Goal: Find specific page/section: Find specific page/section

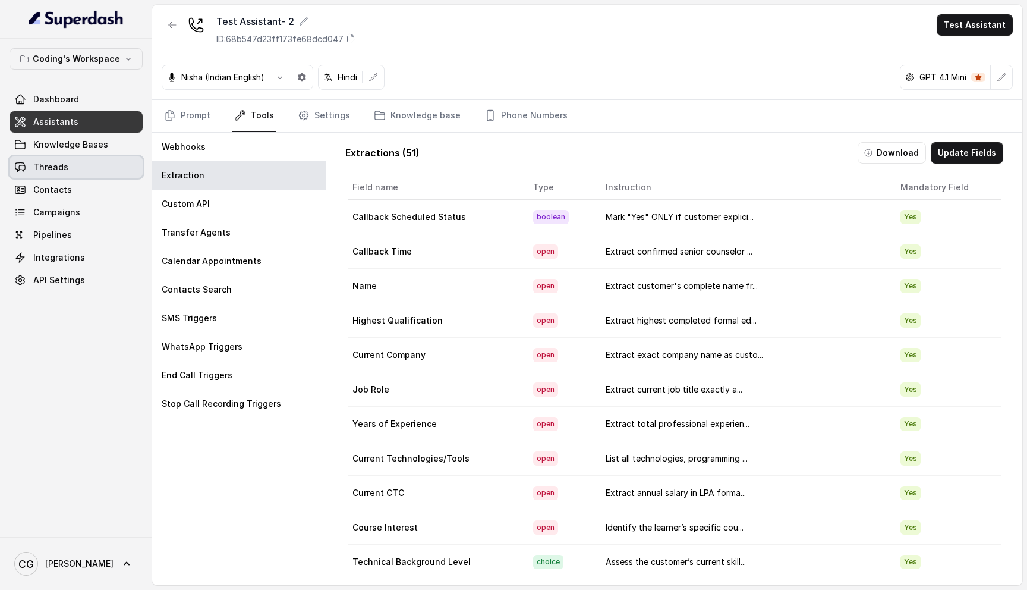
click at [79, 168] on link "Threads" at bounding box center [76, 166] width 133 height 21
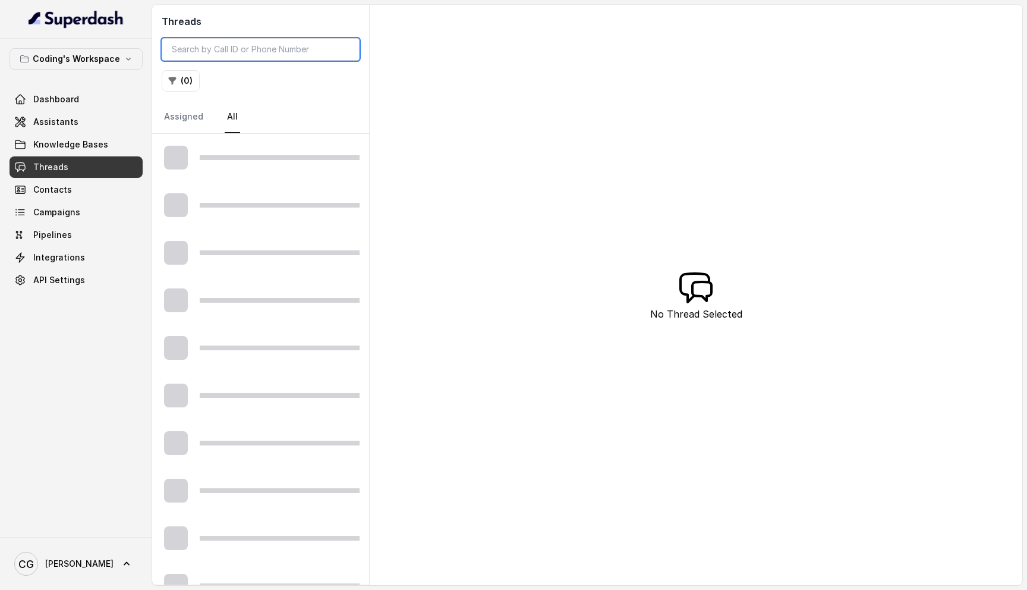
click at [247, 52] on input "search" at bounding box center [261, 49] width 198 height 23
paste input "919542204524"
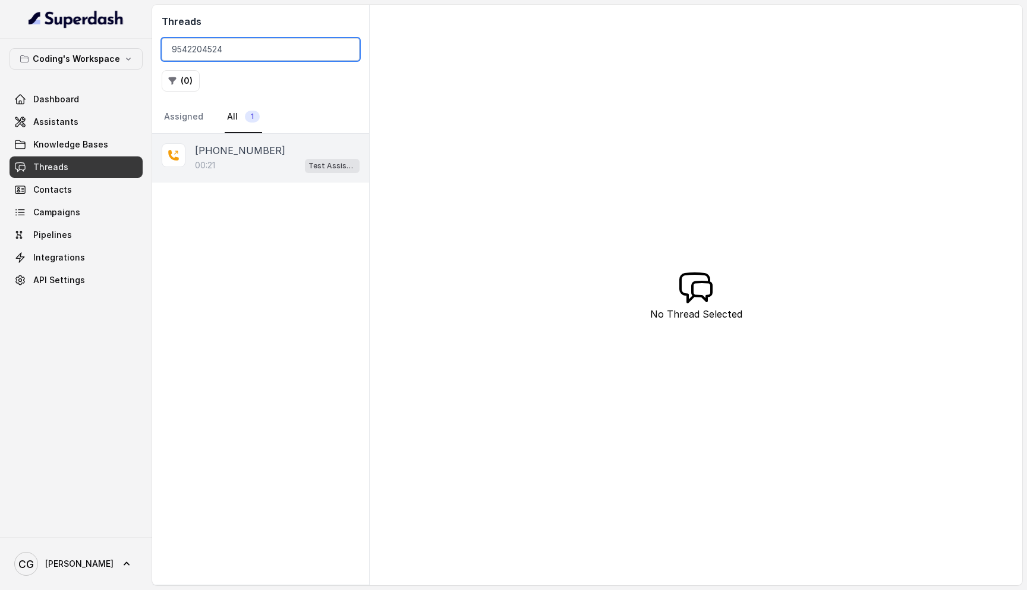
type input "9542204524"
click at [271, 171] on div "00:21 Test Assistant- 2" at bounding box center [277, 165] width 165 height 15
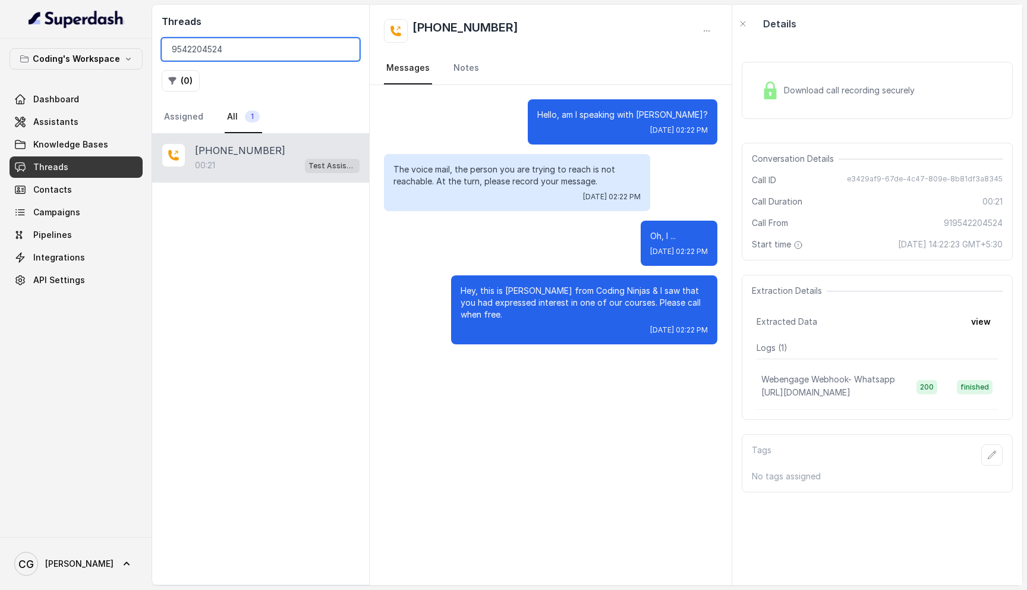
click at [348, 48] on input "9542204524" at bounding box center [261, 49] width 198 height 23
click at [269, 51] on input "9542204524" at bounding box center [261, 49] width 198 height 23
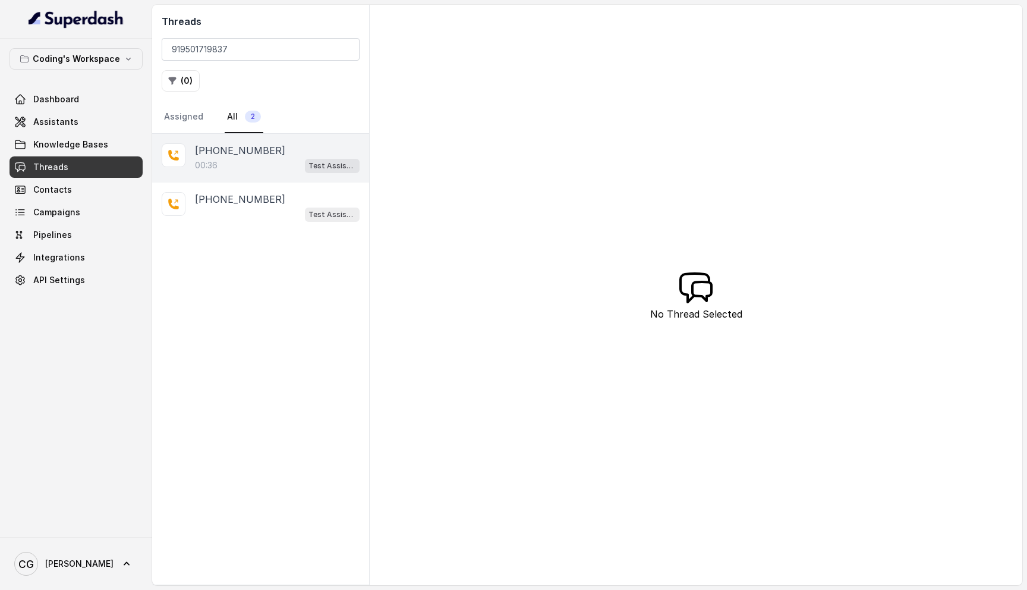
click at [271, 162] on div "00:36 Test Assistant- 2" at bounding box center [277, 165] width 165 height 15
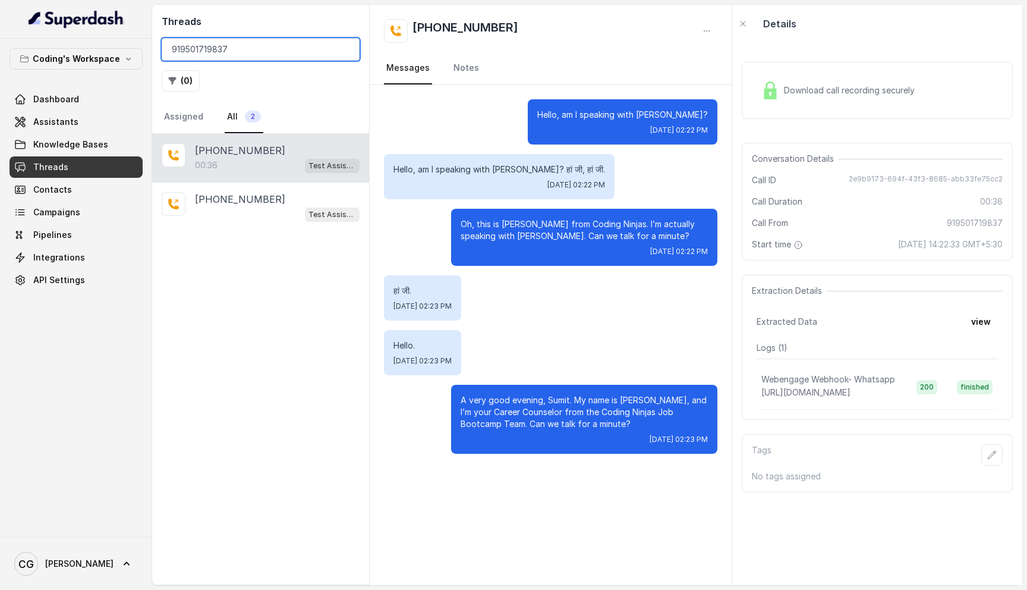
drag, startPoint x: 252, startPoint y: 52, endPoint x: 168, endPoint y: 48, distance: 84.5
click at [168, 48] on input "919501719837" at bounding box center [261, 49] width 198 height 23
paste input "825378665"
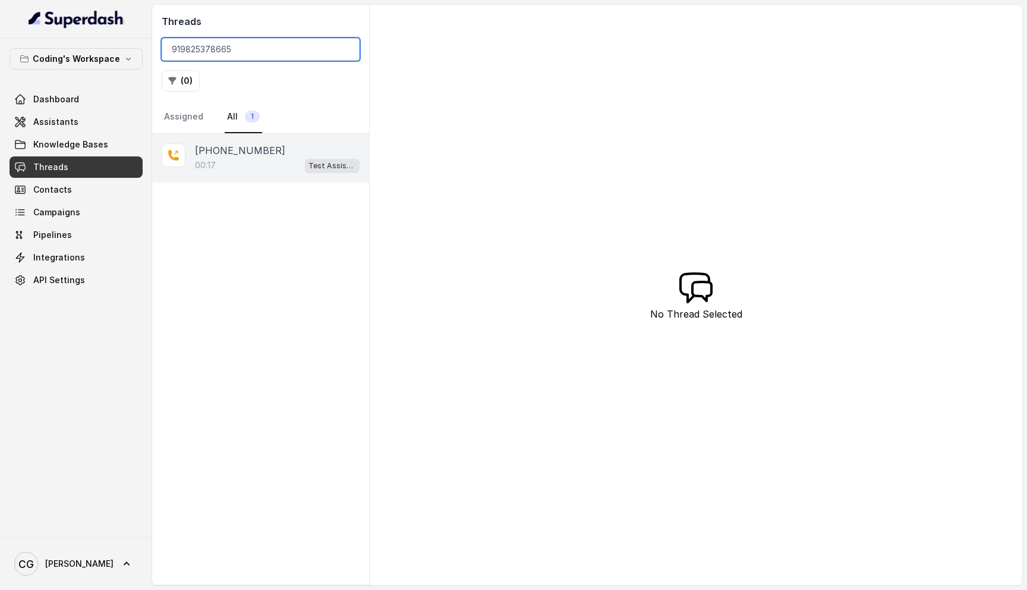
type input "919825378665"
click at [235, 158] on div "00:17 Test Assistant- 2" at bounding box center [277, 165] width 165 height 15
